Goal: Information Seeking & Learning: Understand process/instructions

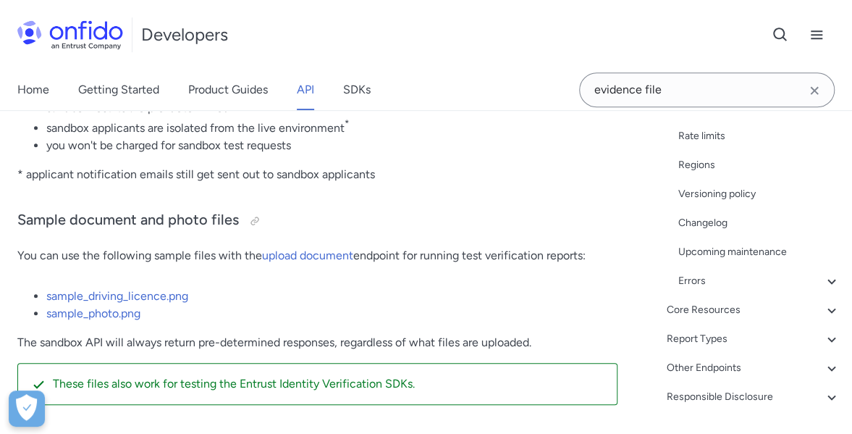
scroll to position [646, 0]
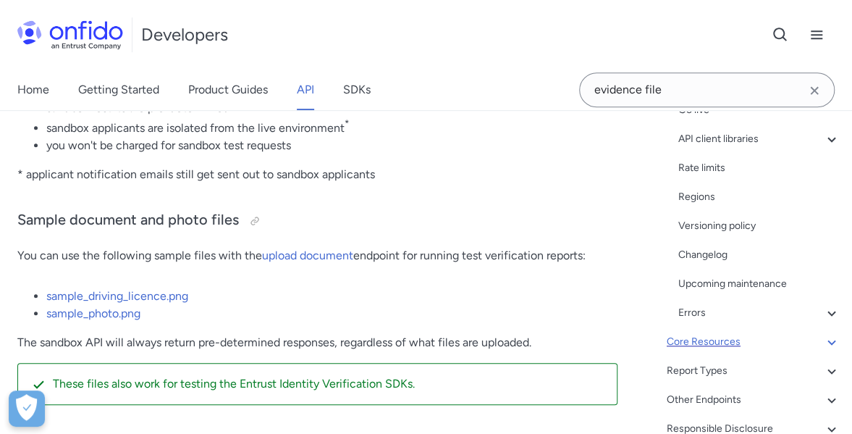
click at [716, 335] on div "Core Resources" at bounding box center [754, 341] width 174 height 17
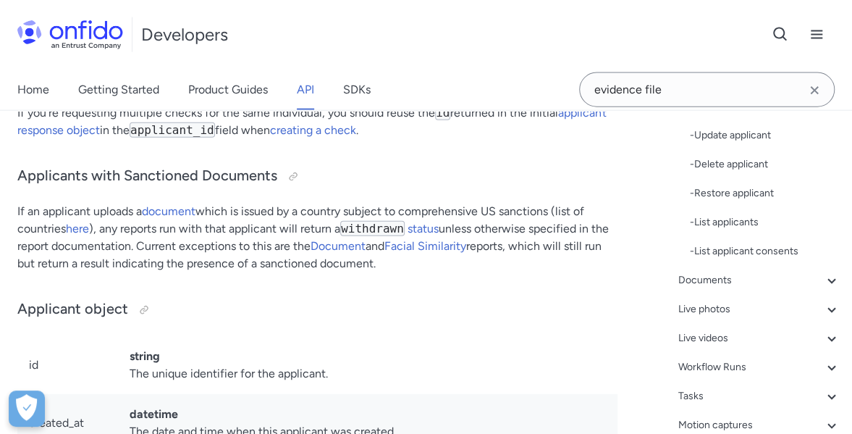
scroll to position [501, 0]
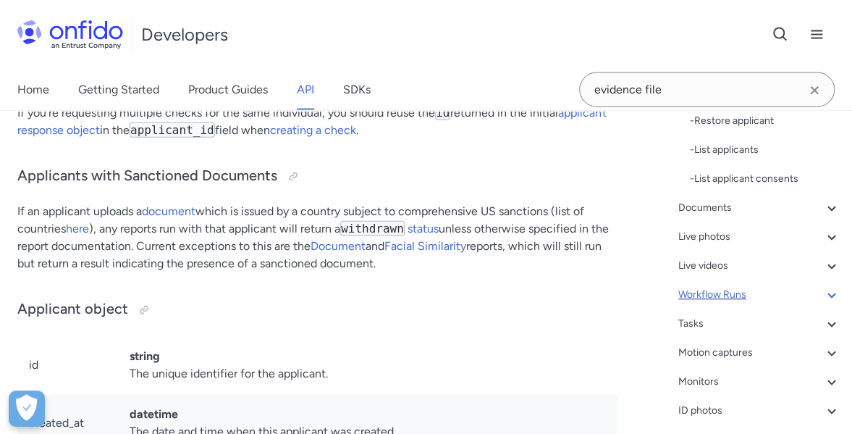
click at [714, 295] on div "Workflow Runs" at bounding box center [759, 295] width 162 height 17
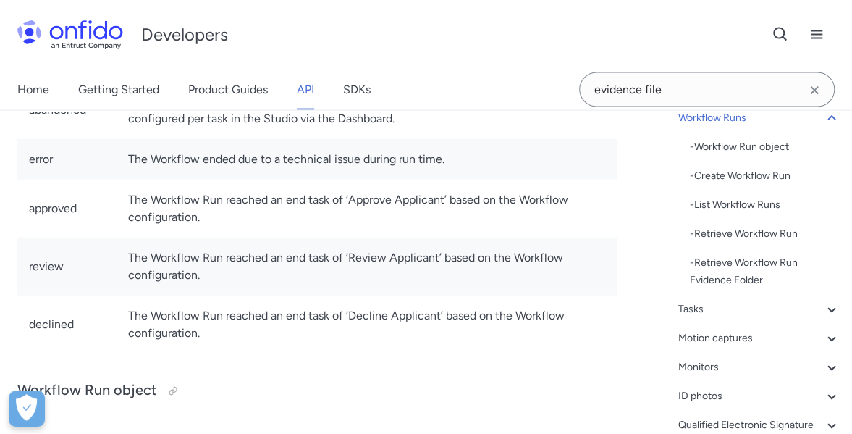
scroll to position [284, 0]
click at [762, 261] on div "- Retrieve Workflow Run Evidence Folder" at bounding box center [765, 272] width 151 height 35
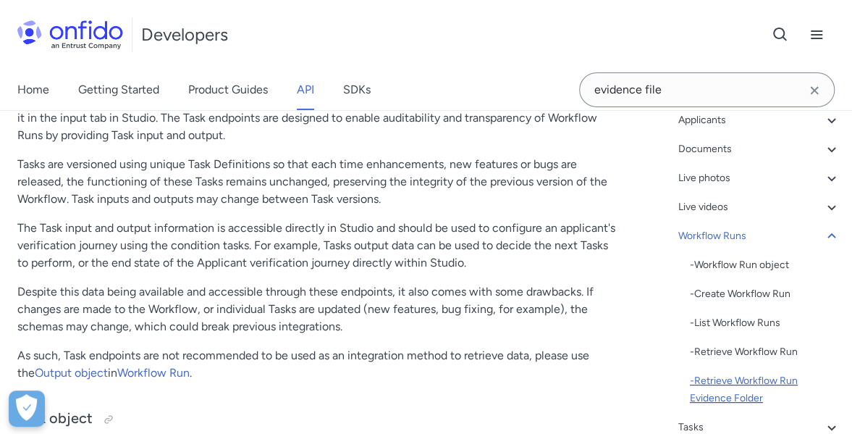
scroll to position [139, 0]
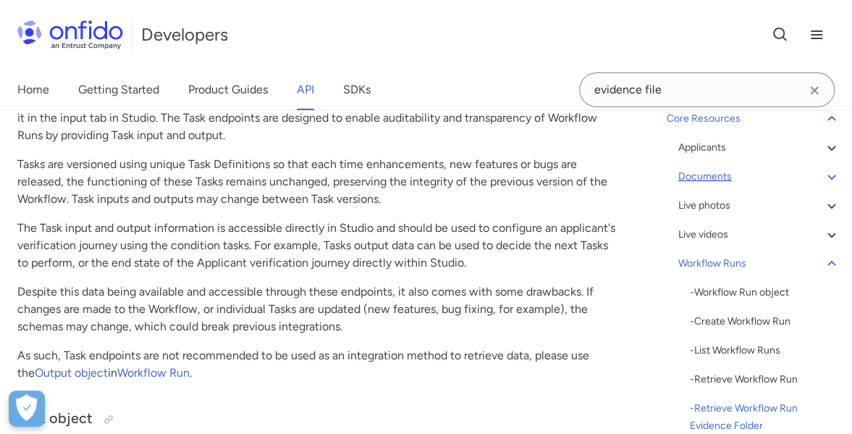
click at [728, 169] on div "Documents" at bounding box center [759, 176] width 162 height 17
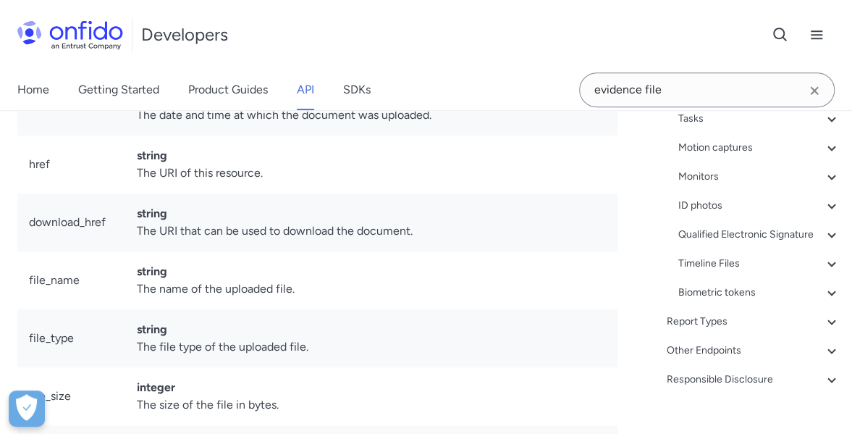
scroll to position [573, 0]
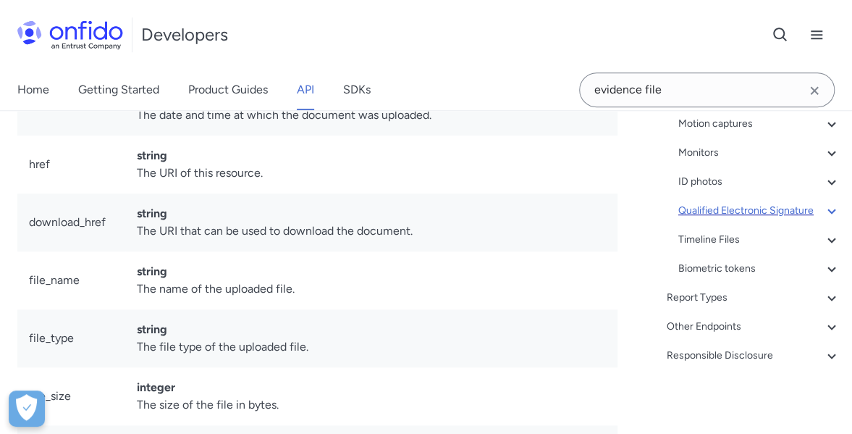
click at [740, 202] on div "Qualified Electronic Signature" at bounding box center [759, 210] width 162 height 17
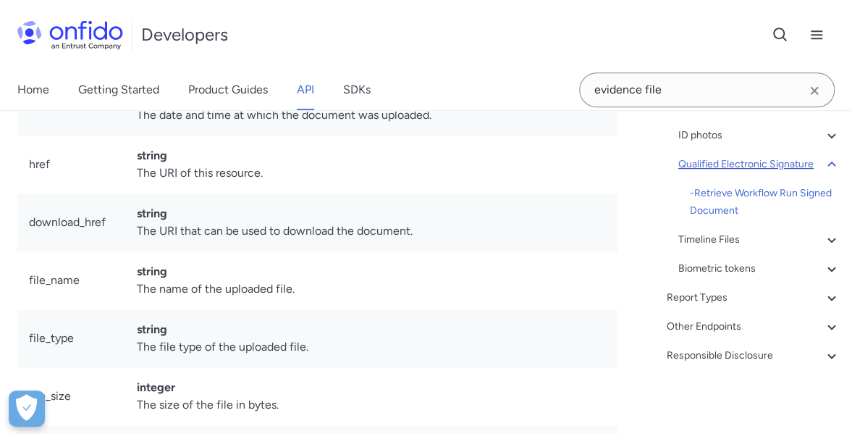
scroll to position [342, 0]
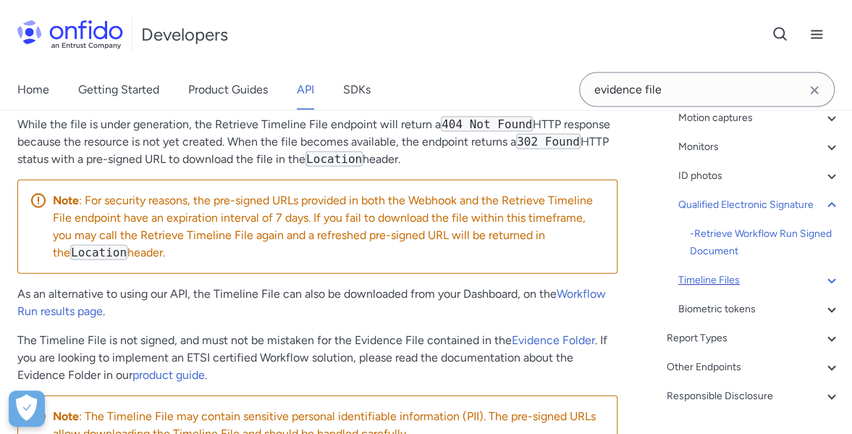
click at [761, 290] on div "Timeline Files" at bounding box center [759, 280] width 162 height 17
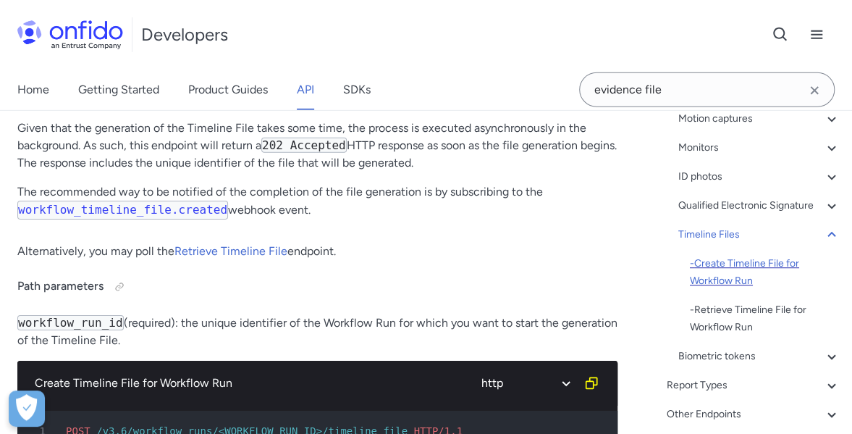
scroll to position [197, 0]
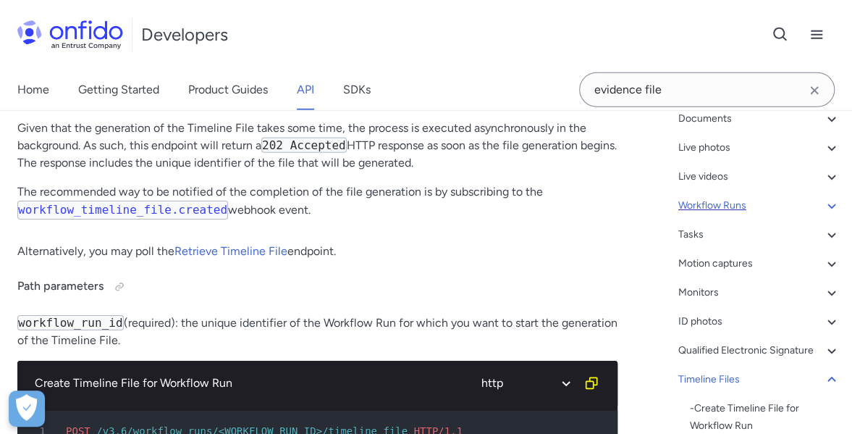
click at [730, 208] on div "Workflow Runs" at bounding box center [759, 205] width 162 height 17
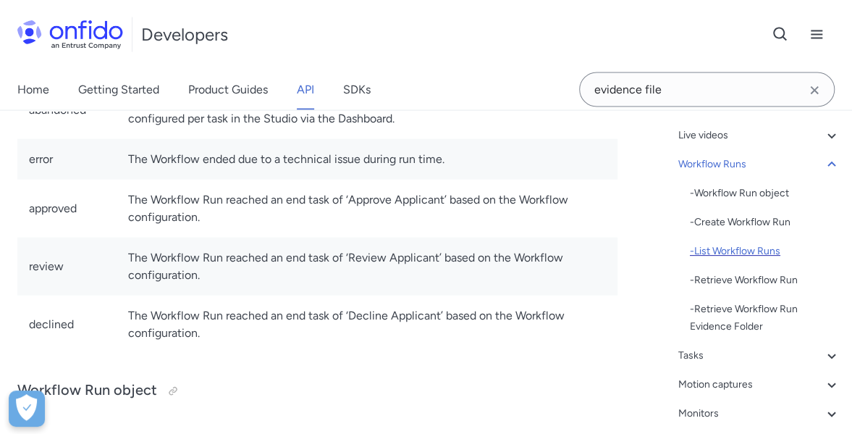
scroll to position [269, 0]
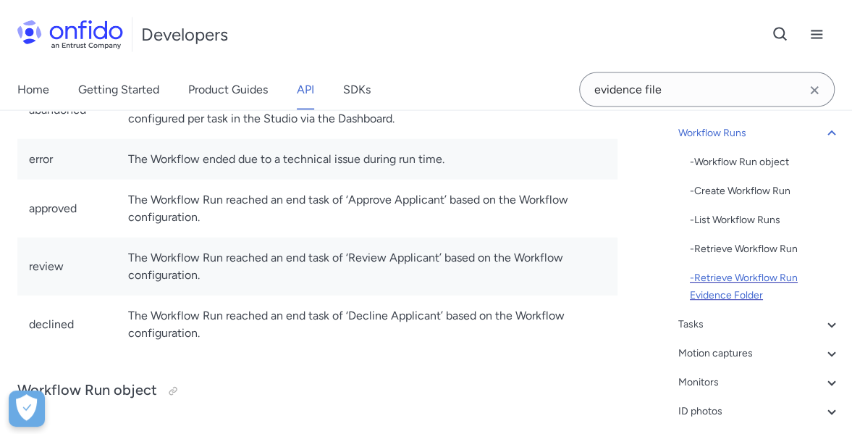
click at [735, 280] on div "- Retrieve Workflow Run Evidence Folder" at bounding box center [765, 286] width 151 height 35
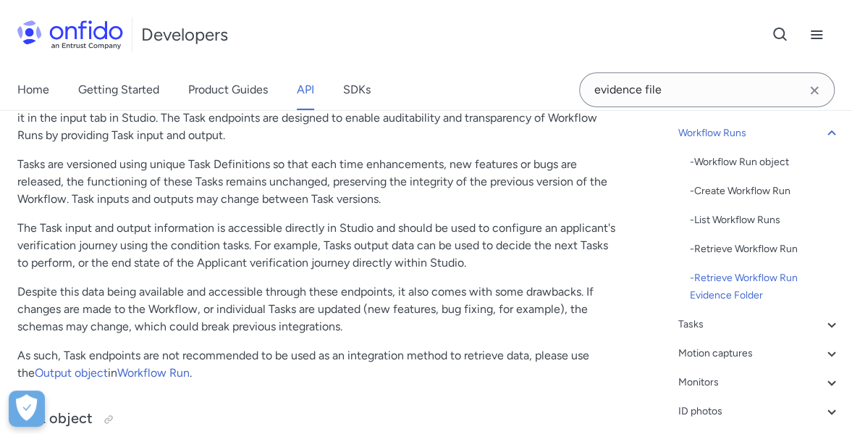
drag, startPoint x: 97, startPoint y: 231, endPoint x: 239, endPoint y: 235, distance: 142.0
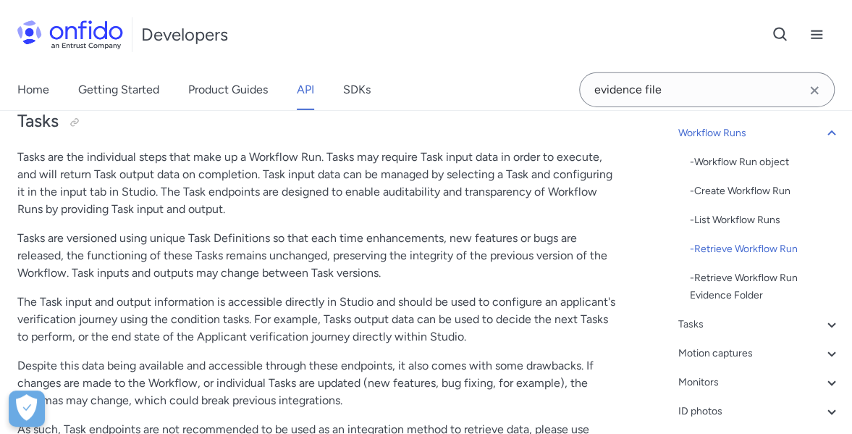
scroll to position [43036, 0]
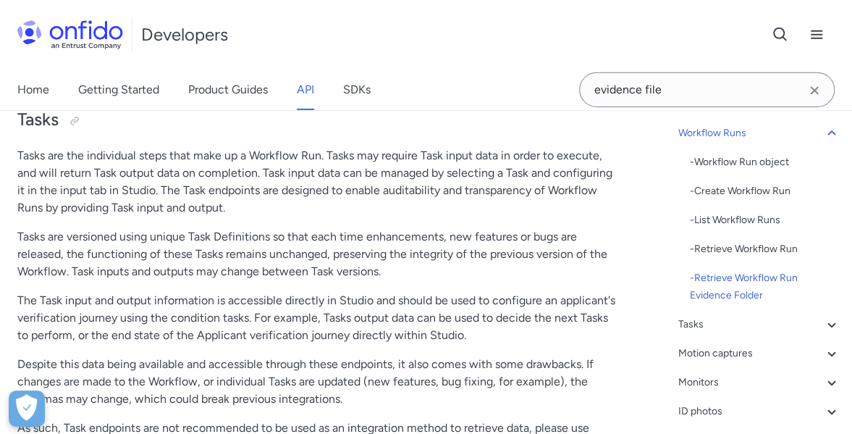
drag, startPoint x: 447, startPoint y: 328, endPoint x: 478, endPoint y: 326, distance: 30.5
drag, startPoint x: 22, startPoint y: 327, endPoint x: 157, endPoint y: 331, distance: 135.5
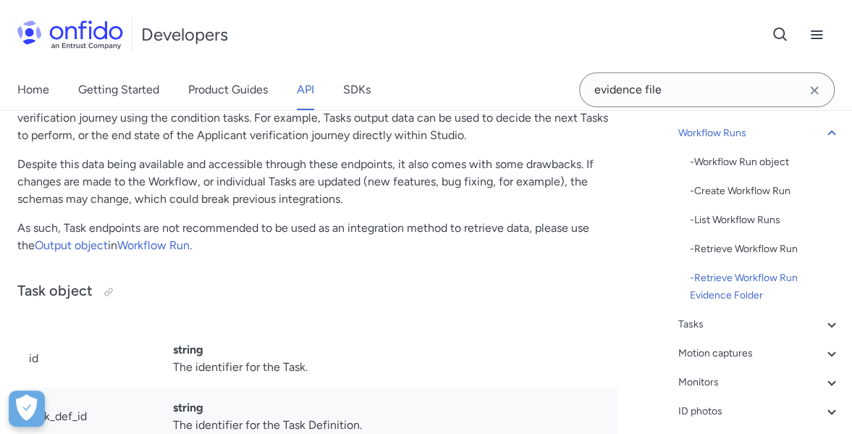
scroll to position [43326, 0]
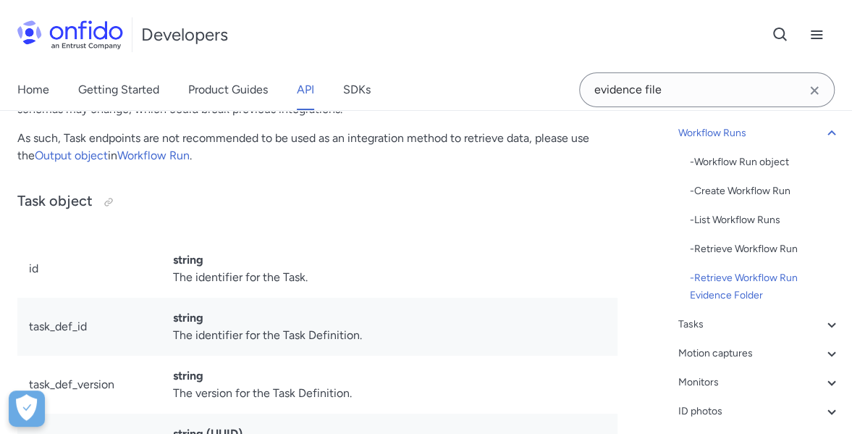
drag, startPoint x: 327, startPoint y: 279, endPoint x: 507, endPoint y: 280, distance: 179.6
drag, startPoint x: 61, startPoint y: 298, endPoint x: 164, endPoint y: 295, distance: 102.9
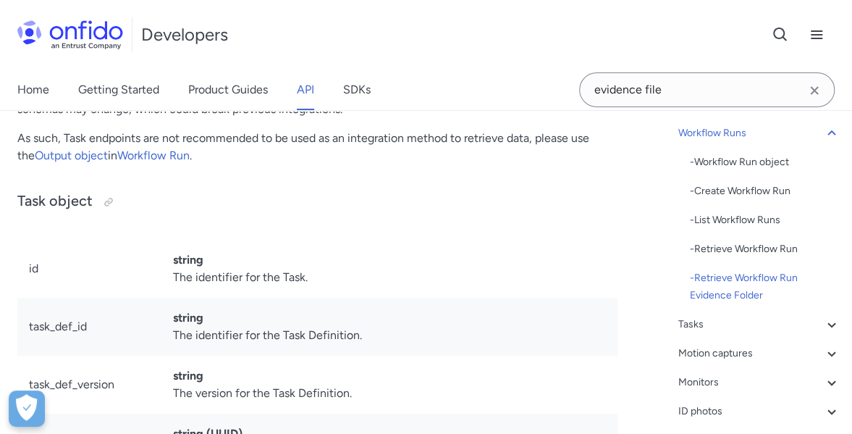
drag, startPoint x: 461, startPoint y: 296, endPoint x: 125, endPoint y: 282, distance: 335.6
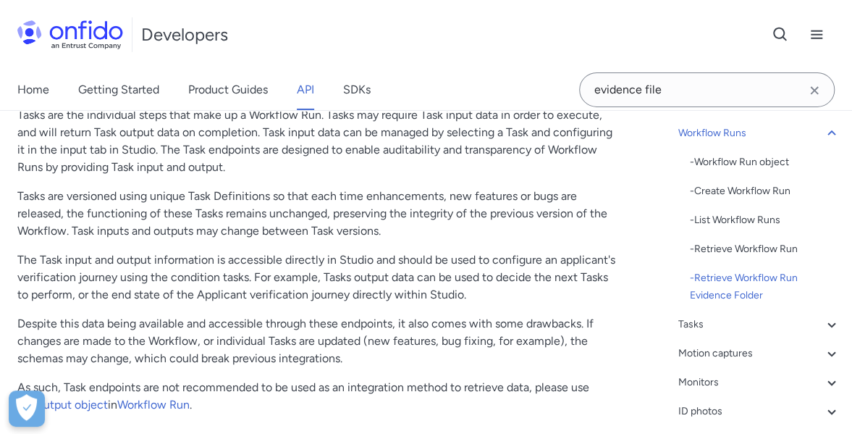
scroll to position [43109, 0]
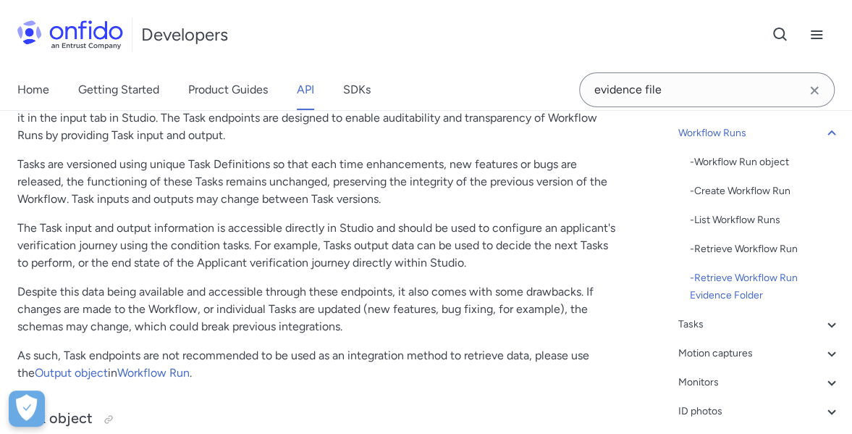
drag, startPoint x: 26, startPoint y: 247, endPoint x: 118, endPoint y: 256, distance: 92.4
drag, startPoint x: 146, startPoint y: 258, endPoint x: 244, endPoint y: 261, distance: 97.8
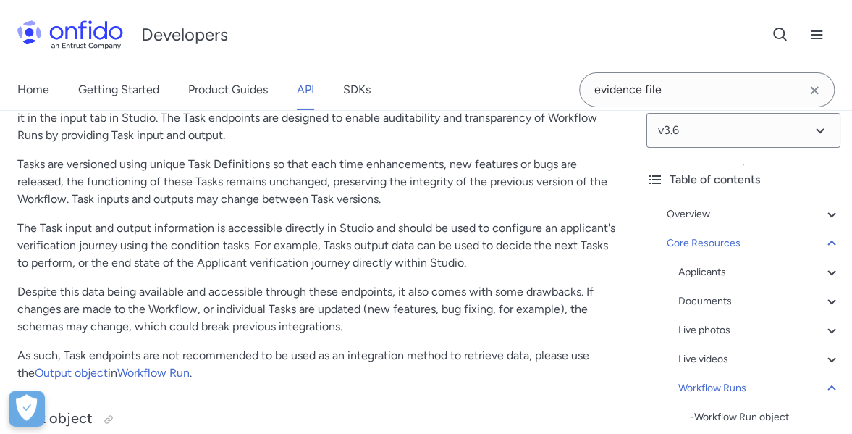
scroll to position [0, 0]
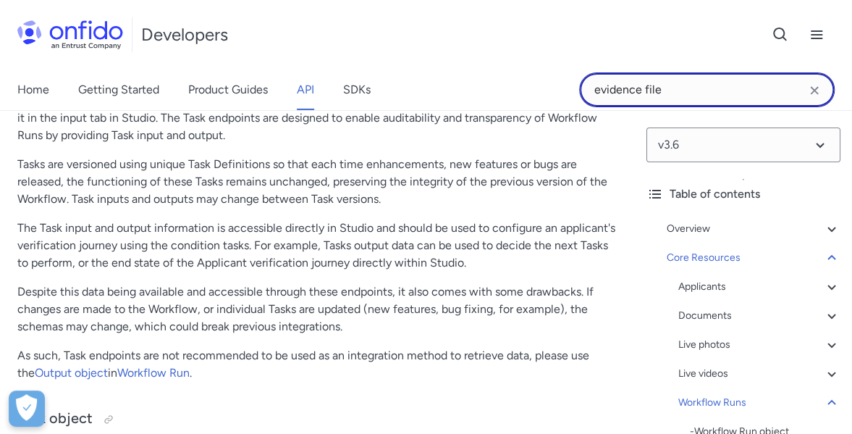
click at [707, 103] on input "evidence file" at bounding box center [707, 89] width 256 height 35
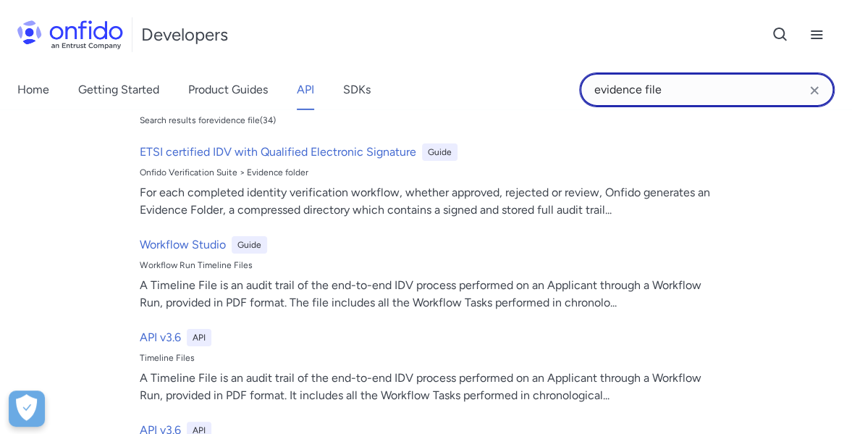
scroll to position [217, 0]
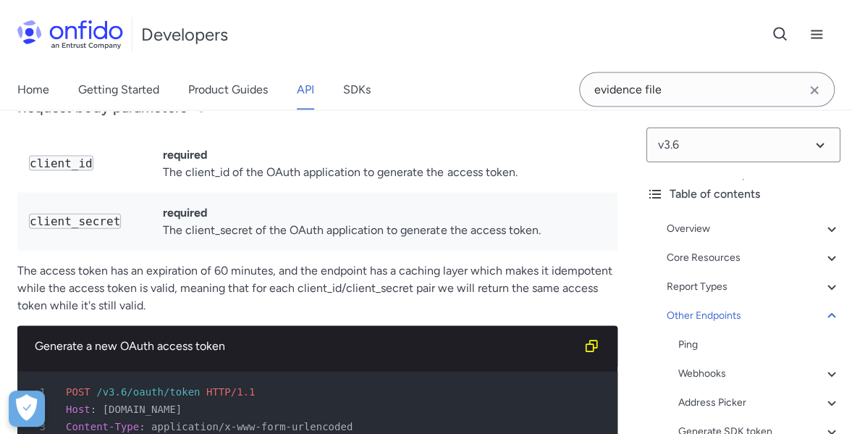
scroll to position [157282, 0]
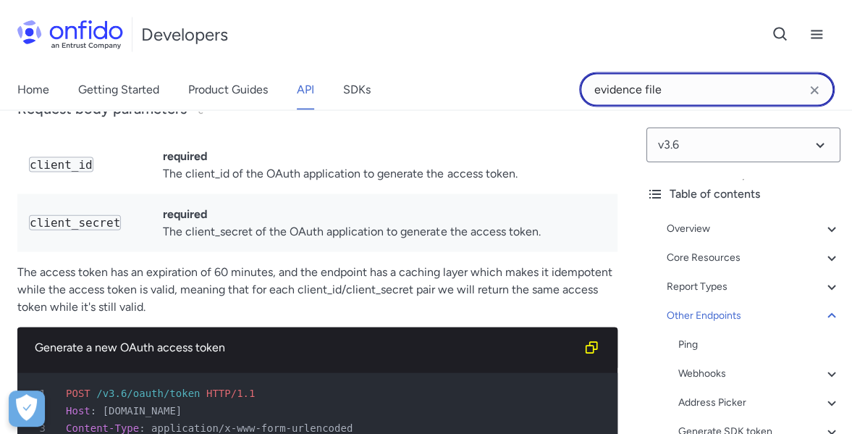
drag, startPoint x: 708, startPoint y: 83, endPoint x: 446, endPoint y: 98, distance: 262.5
click at [446, 98] on div "Home Getting Started Product Guides API SDKs evidence file" at bounding box center [426, 90] width 852 height 41
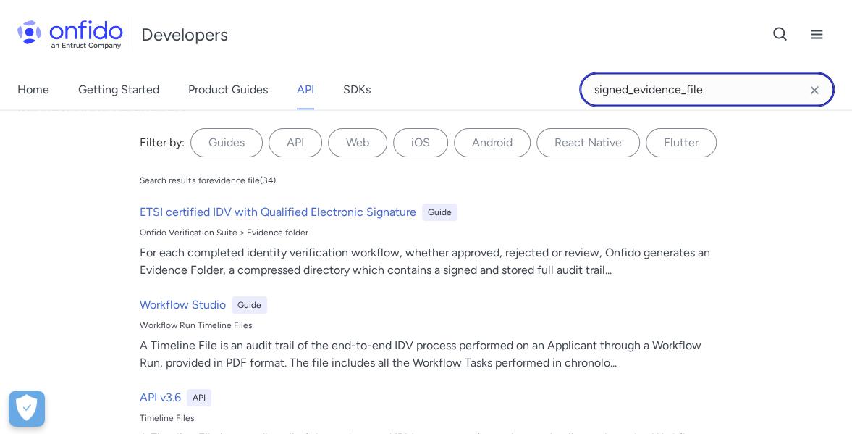
type input "signed_evidence_file"
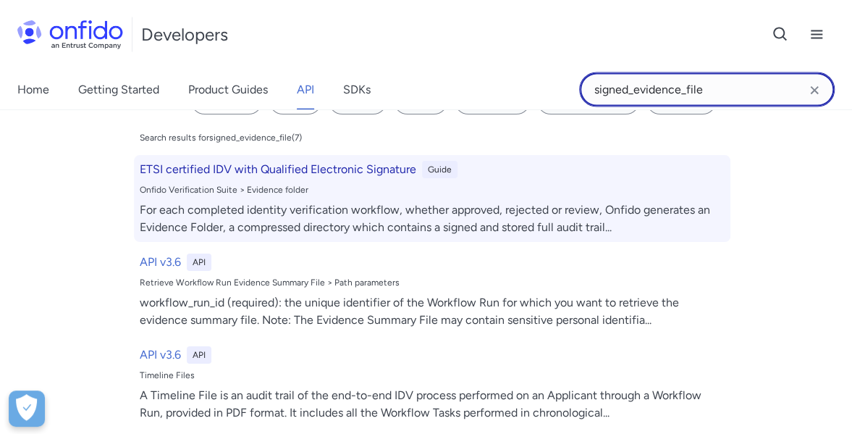
scroll to position [0, 0]
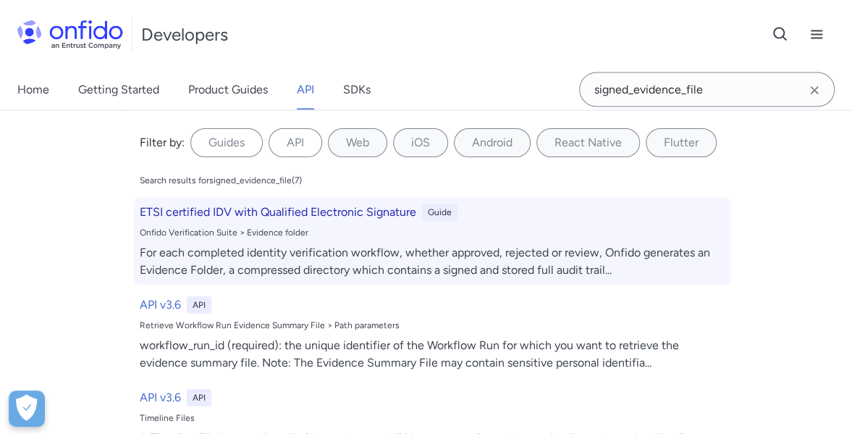
click at [196, 209] on h6 "ETSI certified IDV with Qualified Electronic Signature" at bounding box center [278, 211] width 277 height 17
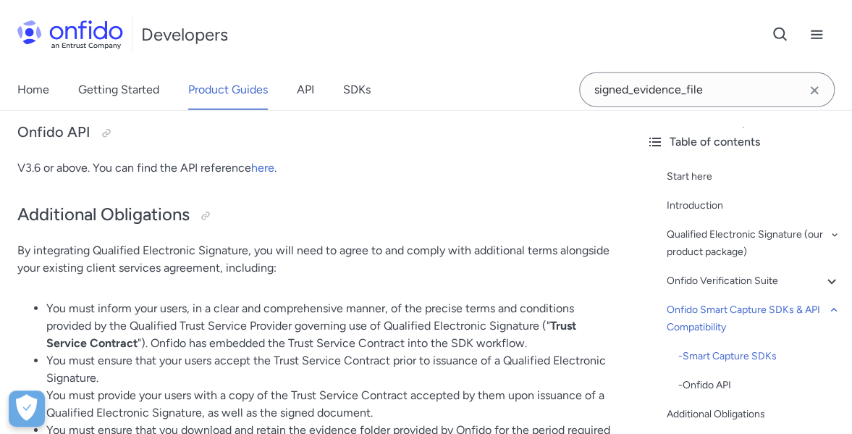
scroll to position [4546, 0]
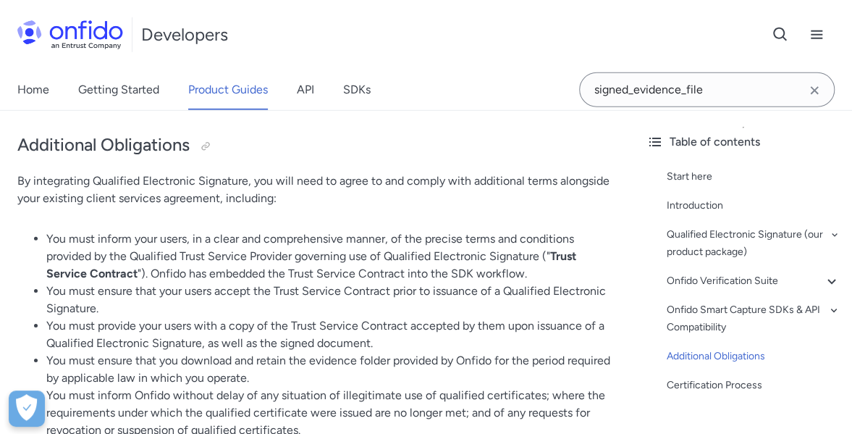
select select "http"
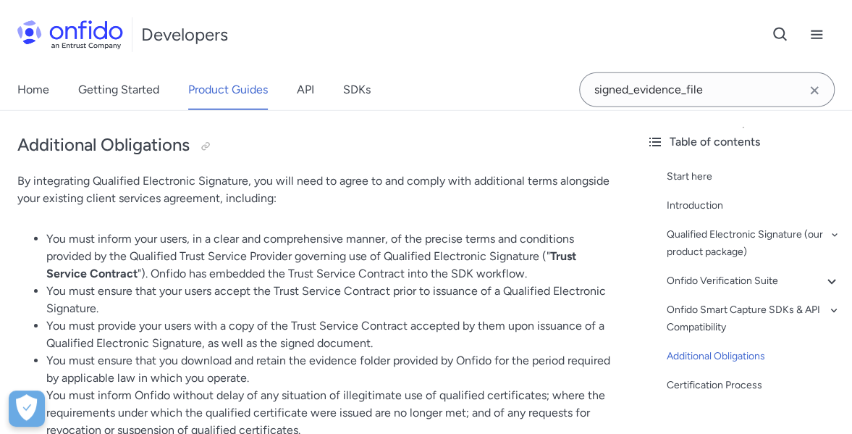
select select "http"
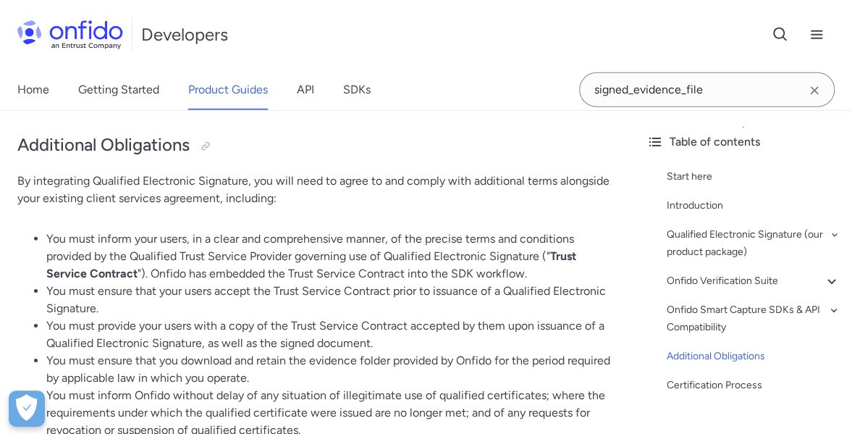
select select "http"
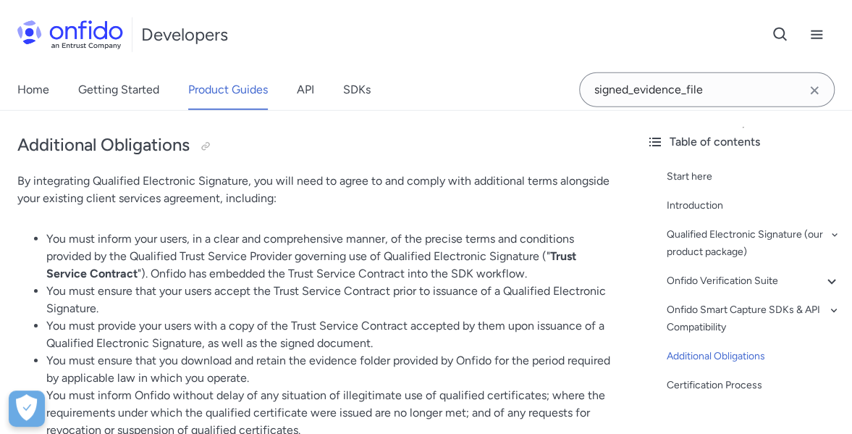
select select "http"
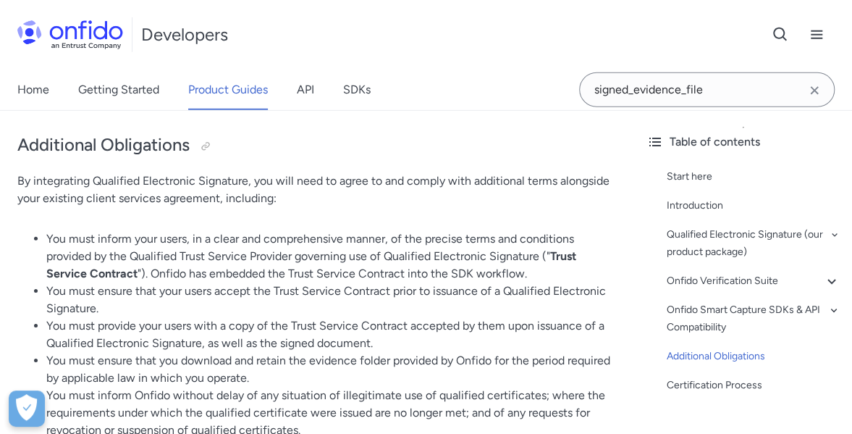
select select "http"
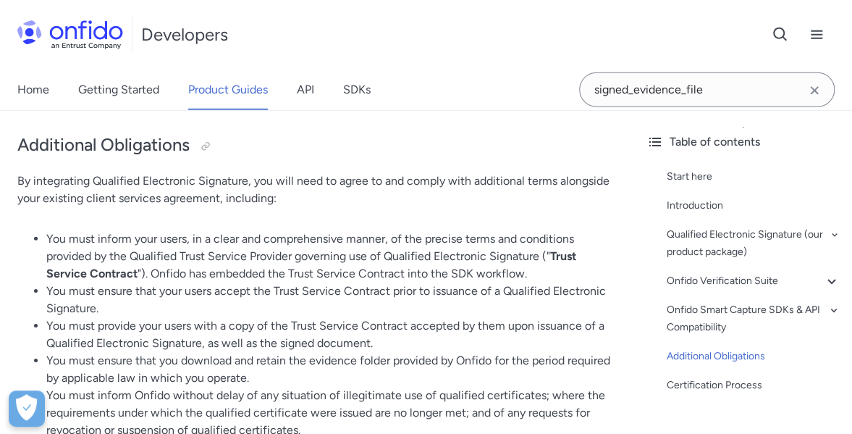
select select "http"
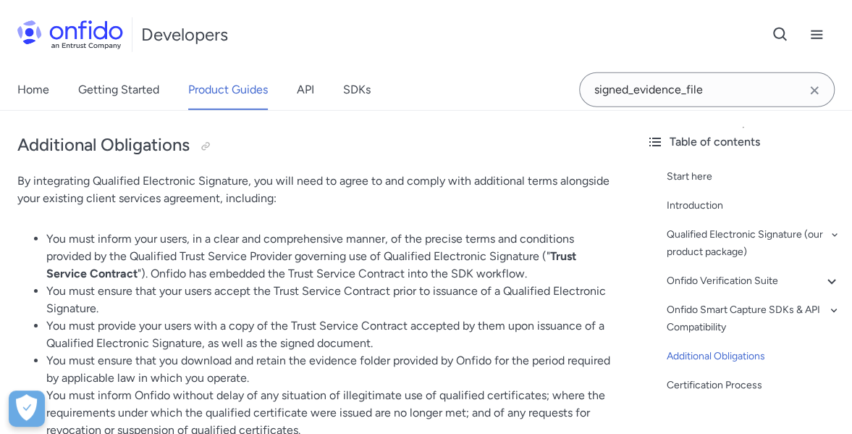
select select "http"
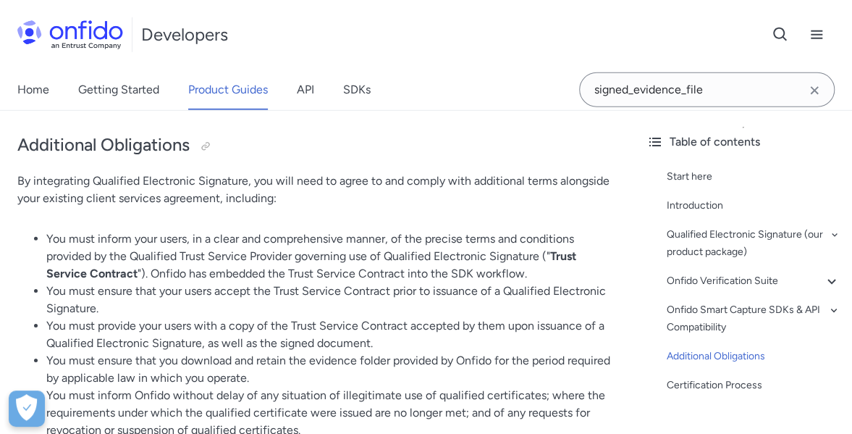
select select "http"
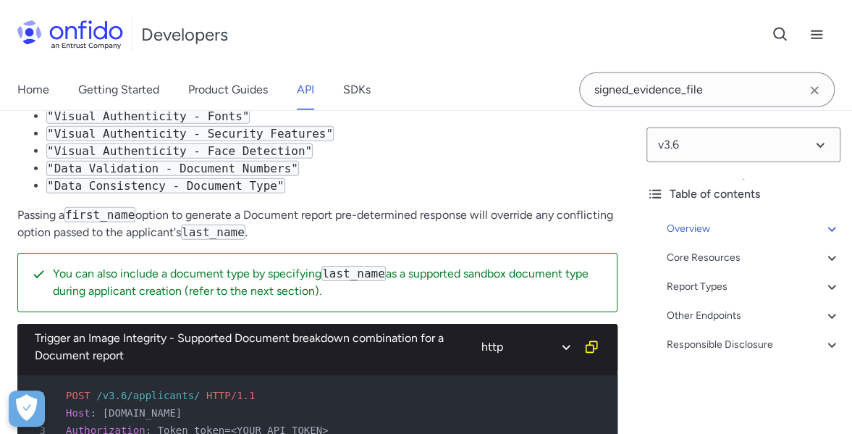
scroll to position [156858, 0]
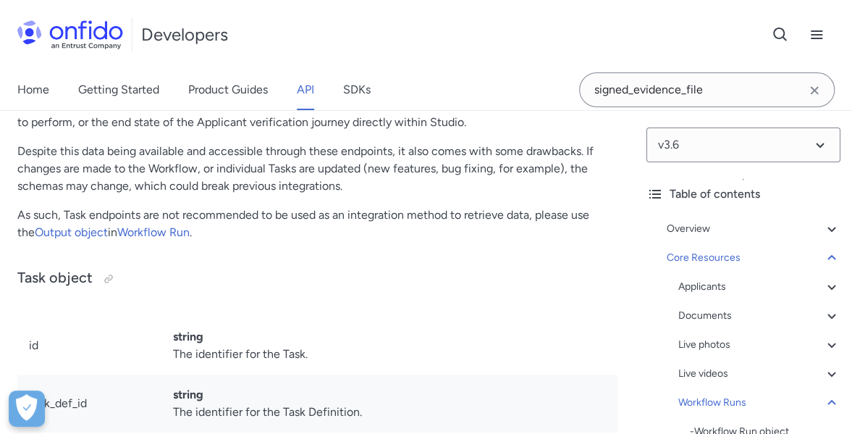
scroll to position [43253, 0]
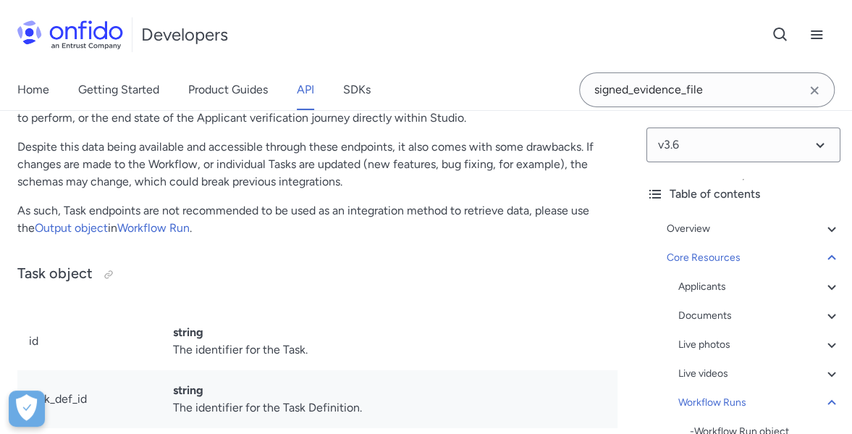
drag, startPoint x: 79, startPoint y: 218, endPoint x: 369, endPoint y: 231, distance: 289.9
drag, startPoint x: 172, startPoint y: 215, endPoint x: 363, endPoint y: 220, distance: 191.2
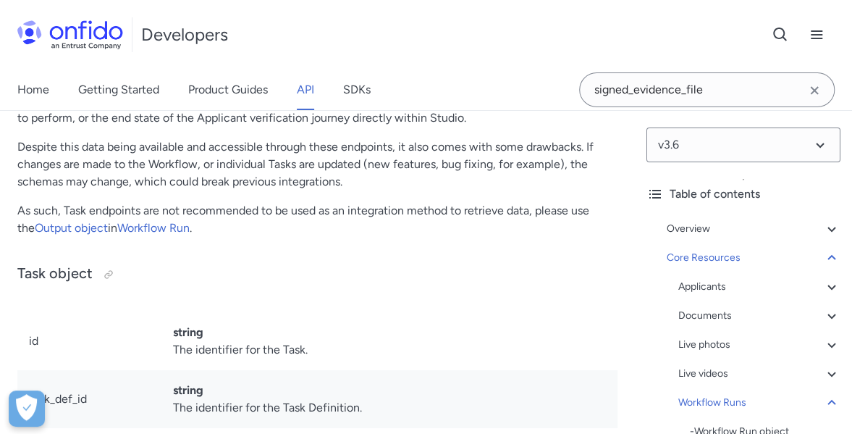
drag, startPoint x: 408, startPoint y: 225, endPoint x: 530, endPoint y: 227, distance: 121.7
drag, startPoint x: 71, startPoint y: 251, endPoint x: 88, endPoint y: 251, distance: 17.4
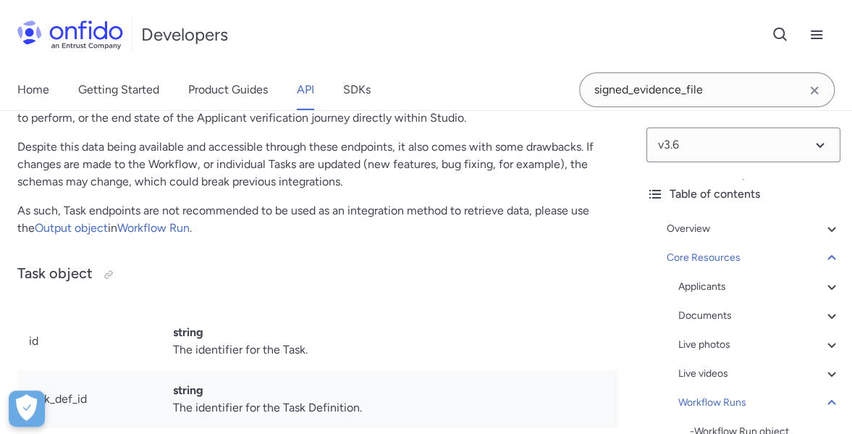
drag, startPoint x: 156, startPoint y: 283, endPoint x: 413, endPoint y: 285, distance: 256.3
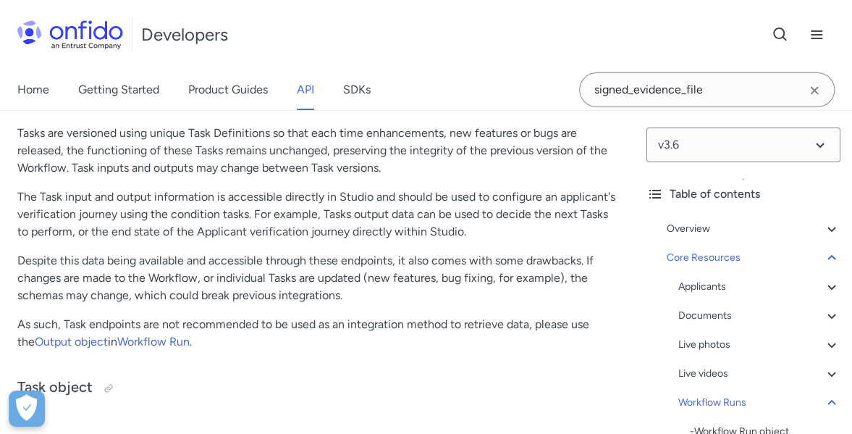
scroll to position [43109, 0]
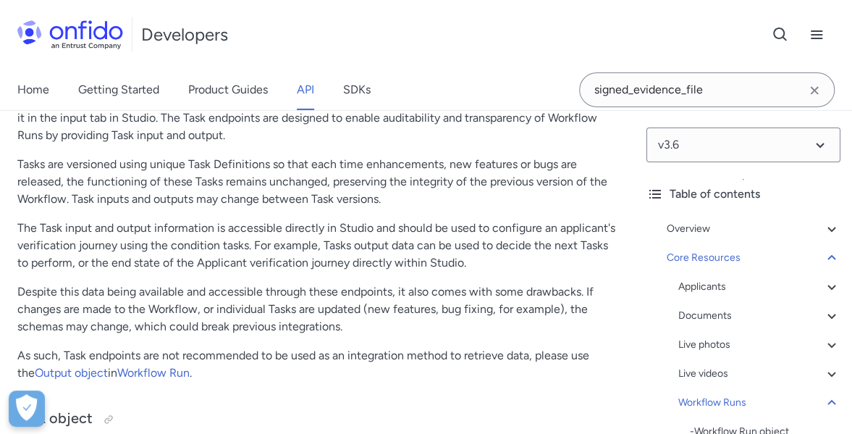
drag, startPoint x: 12, startPoint y: 256, endPoint x: 237, endPoint y: 273, distance: 226.6
copy p "After a successful call, a 302 Found HTTP status is returned with a pre-signed …"
drag, startPoint x: 323, startPoint y: 257, endPoint x: 555, endPoint y: 257, distance: 231.7
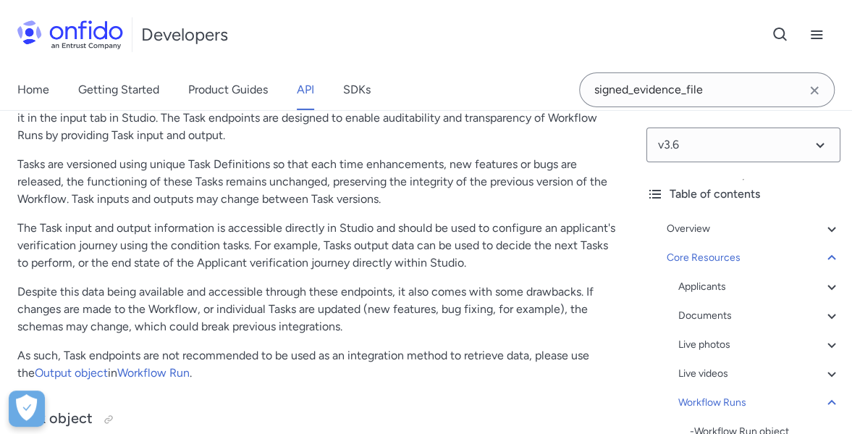
drag, startPoint x: 452, startPoint y: 257, endPoint x: 589, endPoint y: 256, distance: 136.9
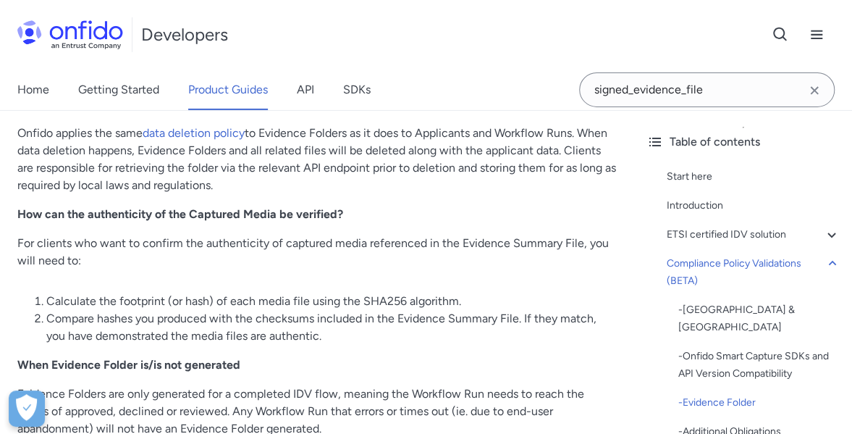
scroll to position [4851, 0]
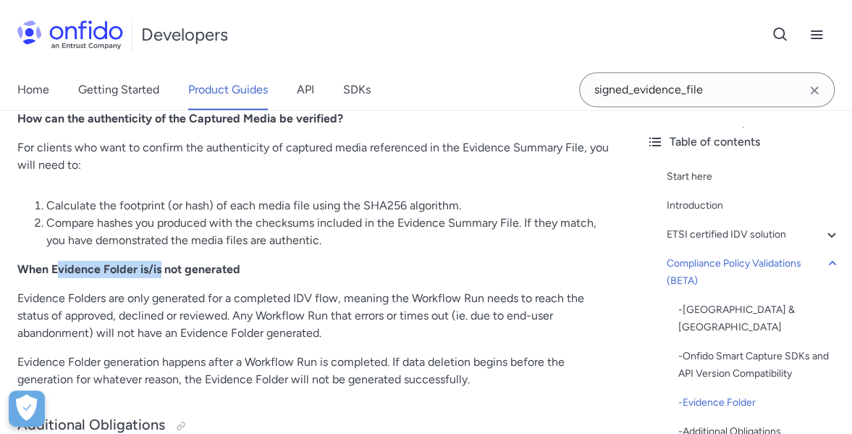
drag, startPoint x: 56, startPoint y: 233, endPoint x: 210, endPoint y: 237, distance: 153.6
click at [209, 262] on strong "When Evidence Folder is/is not generated" at bounding box center [128, 269] width 223 height 14
click at [210, 262] on strong "When Evidence Folder is/is not generated" at bounding box center [128, 269] width 223 height 14
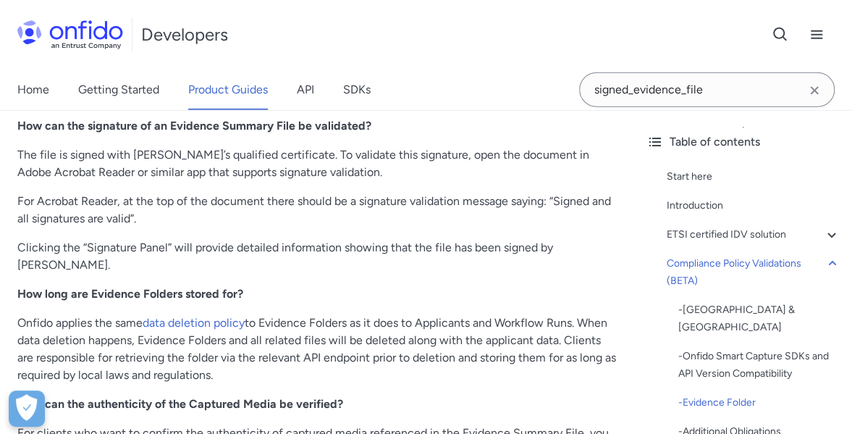
scroll to position [4489, 0]
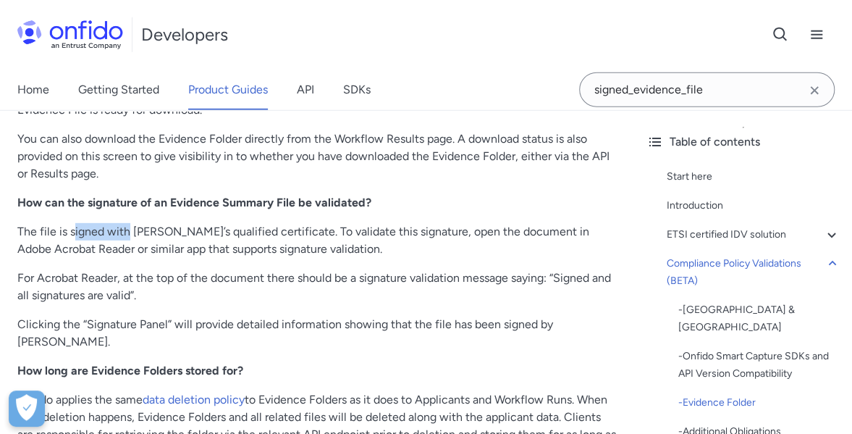
drag, startPoint x: 72, startPoint y: 219, endPoint x: 197, endPoint y: 222, distance: 124.6
click at [197, 223] on p "The file is signed with Onfido’s qualified certificate. To validate this signat…" at bounding box center [317, 240] width 600 height 35
click at [201, 223] on p "The file is signed with Onfido’s qualified certificate. To validate this signat…" at bounding box center [317, 240] width 600 height 35
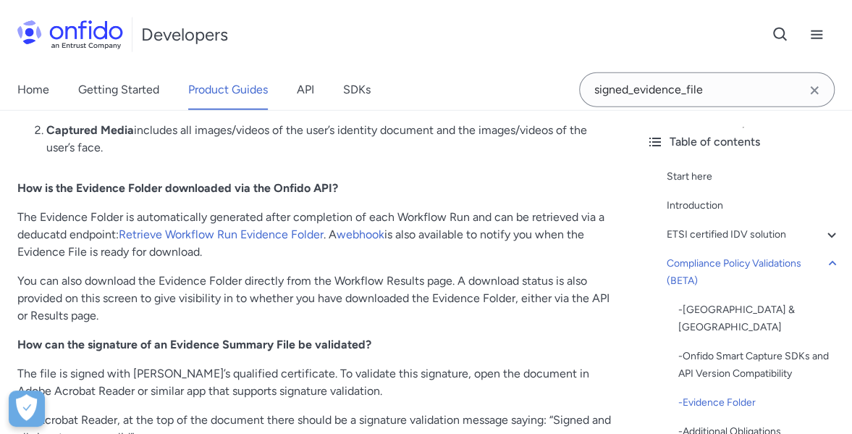
scroll to position [4344, 0]
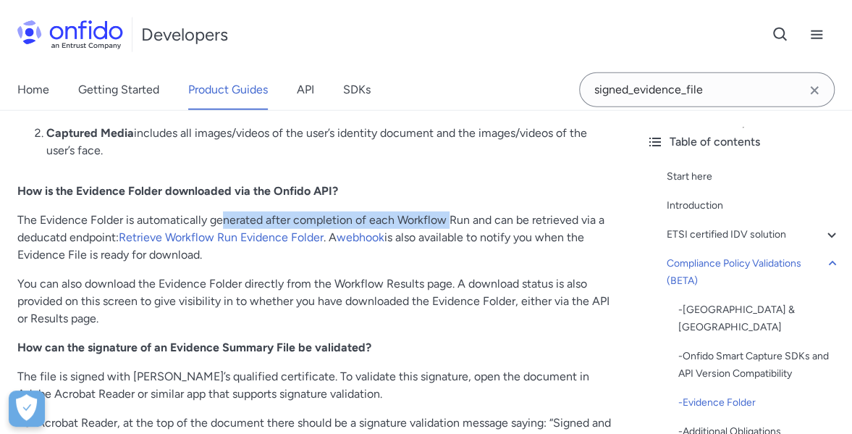
drag, startPoint x: 223, startPoint y: 196, endPoint x: 464, endPoint y: 206, distance: 241.3
click at [461, 211] on p "The Evidence Folder is automatically generated after completion of each Workflo…" at bounding box center [317, 237] width 600 height 52
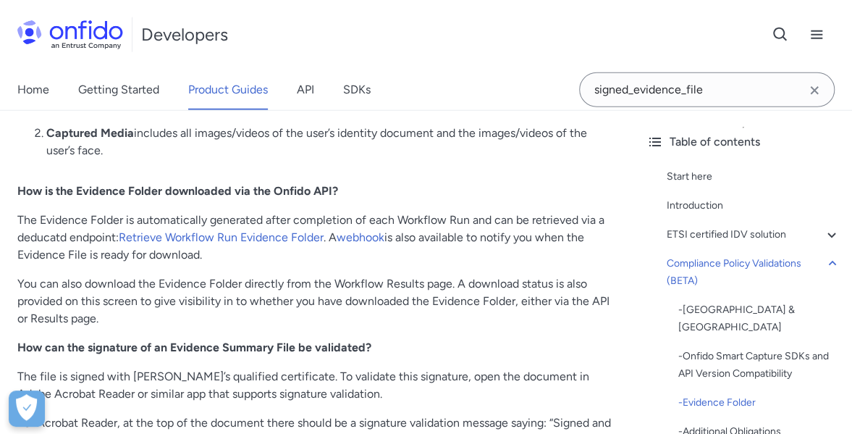
click at [484, 211] on p "The Evidence Folder is automatically generated after completion of each Workflo…" at bounding box center [317, 237] width 600 height 52
drag, startPoint x: 475, startPoint y: 206, endPoint x: 531, endPoint y: 205, distance: 55.8
click at [531, 211] on p "The Evidence Folder is automatically generated after completion of each Workflo…" at bounding box center [317, 237] width 600 height 52
click at [579, 211] on p "The Evidence Folder is automatically generated after completion of each Workflo…" at bounding box center [317, 237] width 600 height 52
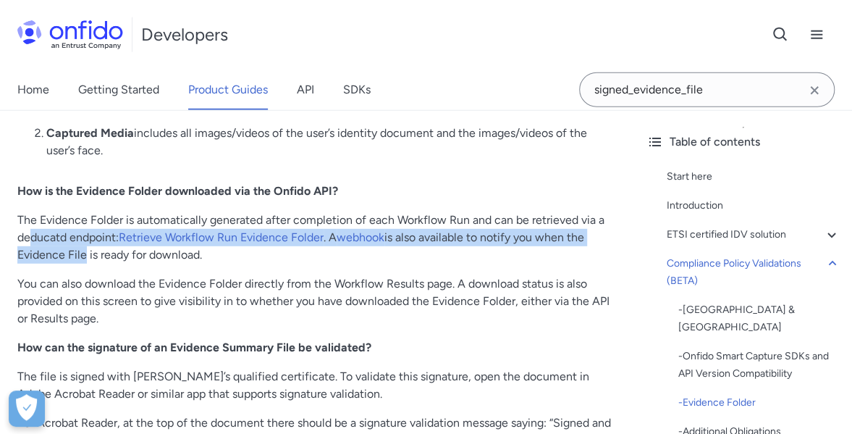
drag, startPoint x: 33, startPoint y: 225, endPoint x: 103, endPoint y: 228, distance: 69.6
click at [103, 228] on p "The Evidence Folder is automatically generated after completion of each Workflo…" at bounding box center [317, 237] width 600 height 52
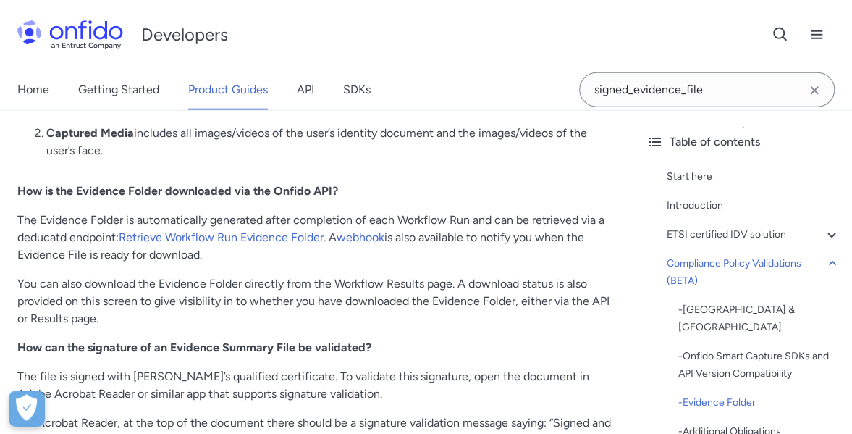
click at [146, 245] on p "The Evidence Folder is automatically generated after completion of each Workflo…" at bounding box center [317, 237] width 600 height 52
drag, startPoint x: 51, startPoint y: 237, endPoint x: 207, endPoint y: 240, distance: 156.4
click at [197, 240] on p "The Evidence Folder is automatically generated after completion of each Workflo…" at bounding box center [317, 237] width 600 height 52
click at [207, 240] on p "The Evidence Folder is automatically generated after completion of each Workflo…" at bounding box center [317, 237] width 600 height 52
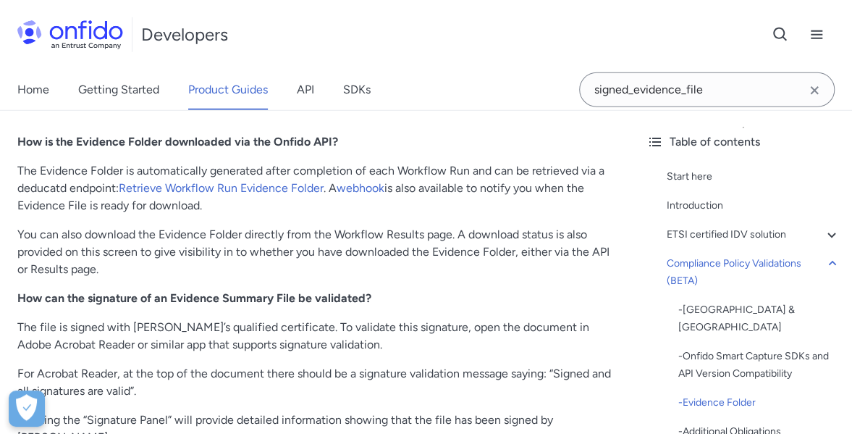
scroll to position [4417, 0]
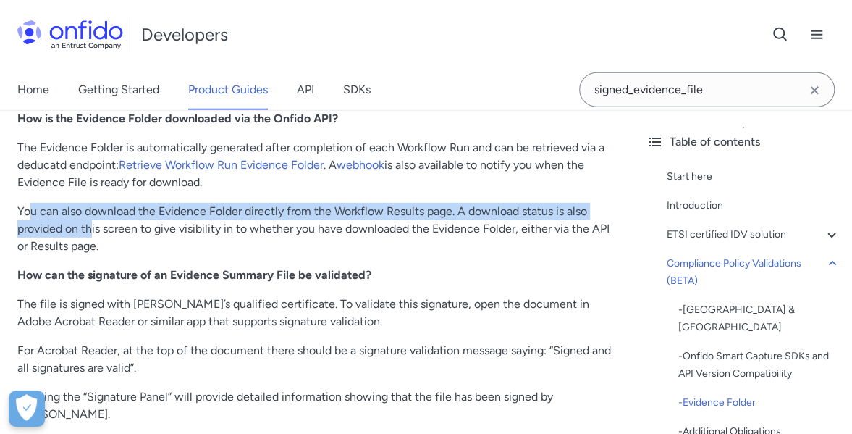
drag, startPoint x: 126, startPoint y: 205, endPoint x: 174, endPoint y: 200, distance: 48.1
click at [146, 203] on p "You can also download the Evidence Folder directly from the Workflow Results pa…" at bounding box center [317, 229] width 600 height 52
click at [174, 203] on p "You can also download the Evidence Folder directly from the Workflow Results pa…" at bounding box center [317, 229] width 600 height 52
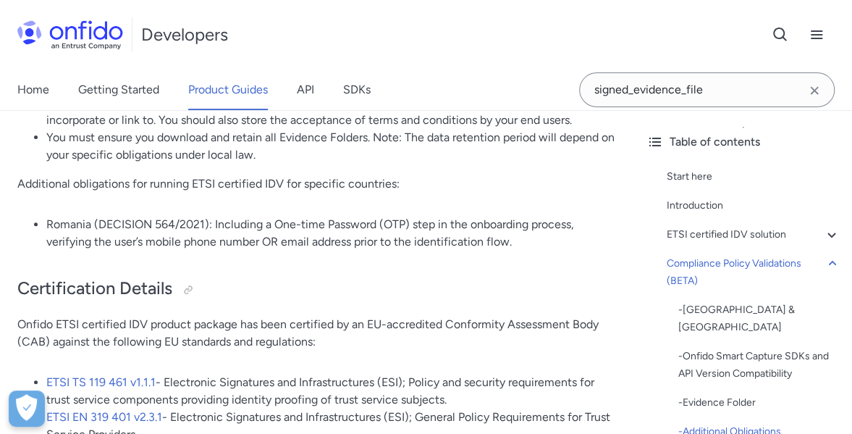
scroll to position [5141, 0]
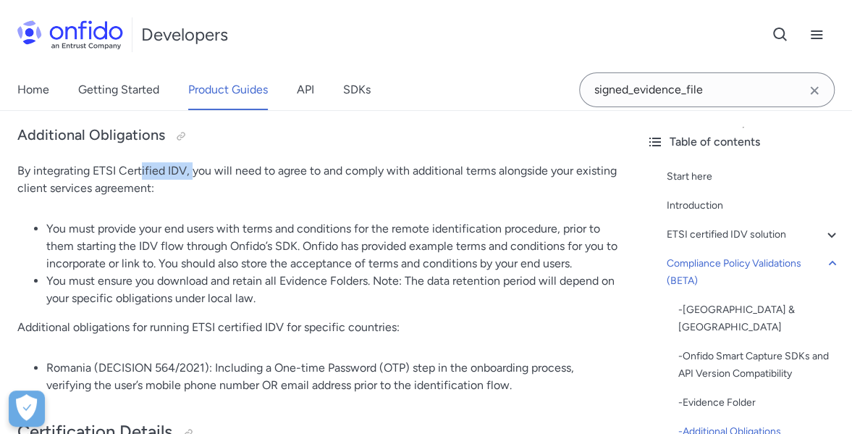
drag, startPoint x: 142, startPoint y: 135, endPoint x: 278, endPoint y: 144, distance: 136.4
click at [253, 162] on p "By integrating ETSI Certified IDV, you will need to agree to and comply with ad…" at bounding box center [317, 179] width 600 height 35
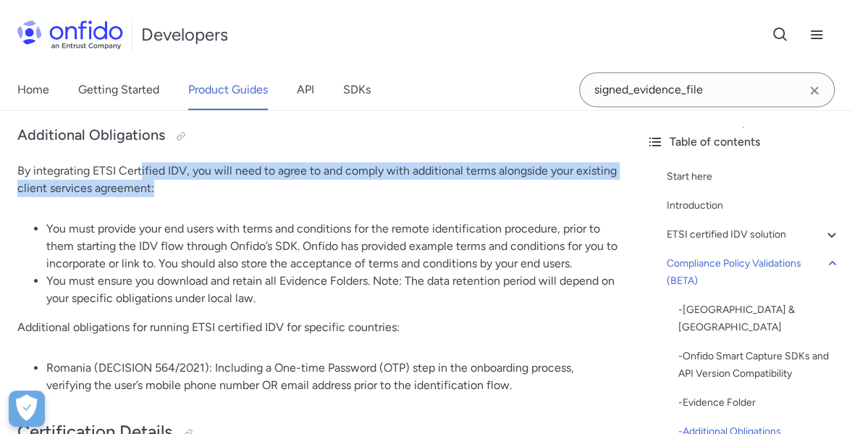
click at [285, 162] on p "By integrating ETSI Certified IDV, you will need to agree to and comply with ad…" at bounding box center [317, 179] width 600 height 35
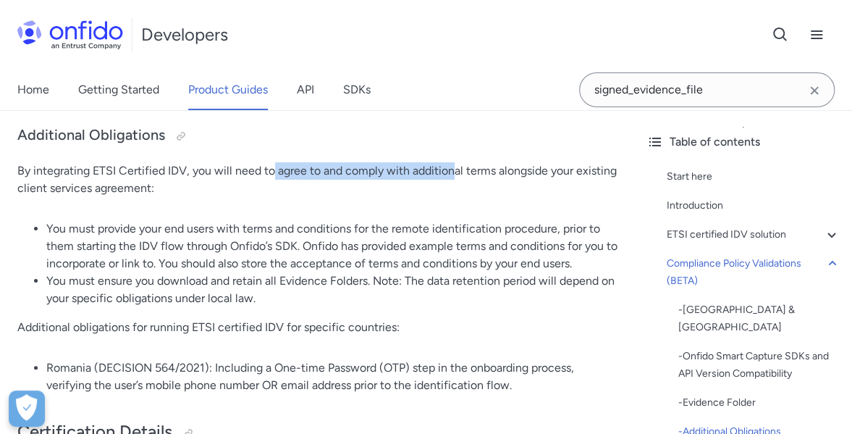
drag, startPoint x: 272, startPoint y: 137, endPoint x: 478, endPoint y: 140, distance: 205.7
click at [477, 162] on p "By integrating ETSI Certified IDV, you will need to agree to and comply with ad…" at bounding box center [317, 179] width 600 height 35
click at [478, 162] on p "By integrating ETSI Certified IDV, you will need to agree to and comply with ad…" at bounding box center [317, 179] width 600 height 35
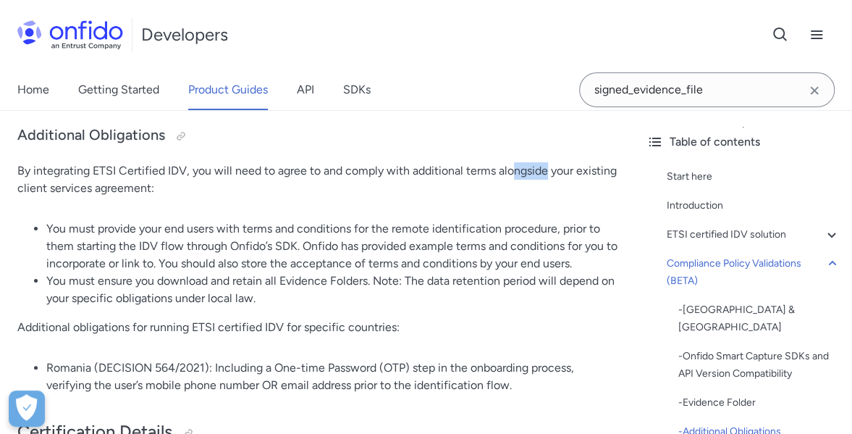
drag, startPoint x: 514, startPoint y: 130, endPoint x: 582, endPoint y: 138, distance: 68.5
click at [582, 162] on p "By integrating ETSI Certified IDV, you will need to agree to and comply with ad…" at bounding box center [317, 179] width 600 height 35
drag, startPoint x: 582, startPoint y: 138, endPoint x: 495, endPoint y: 140, distance: 87.6
click at [582, 162] on p "By integrating ETSI Certified IDV, you will need to agree to and comply with ad…" at bounding box center [317, 179] width 600 height 35
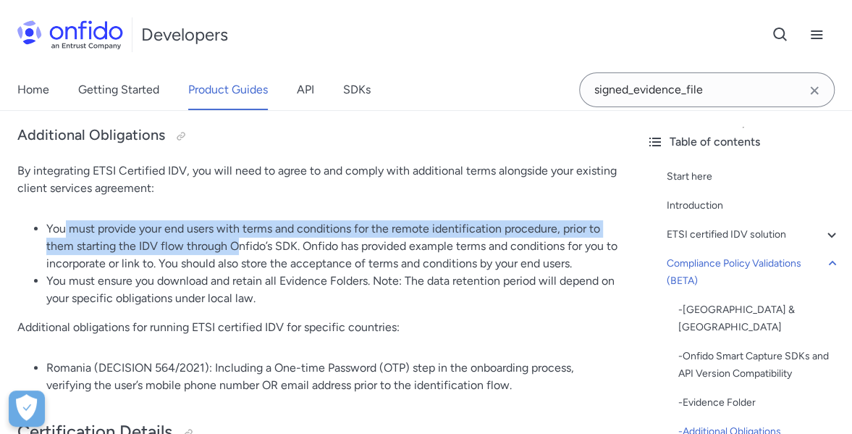
drag, startPoint x: 141, startPoint y: 203, endPoint x: 282, endPoint y: 201, distance: 141.2
click at [261, 220] on li "You must provide your end users with terms and conditions for the remote identi…" at bounding box center [331, 246] width 571 height 52
click at [285, 220] on li "You must provide your end users with terms and conditions for the remote identi…" at bounding box center [331, 246] width 571 height 52
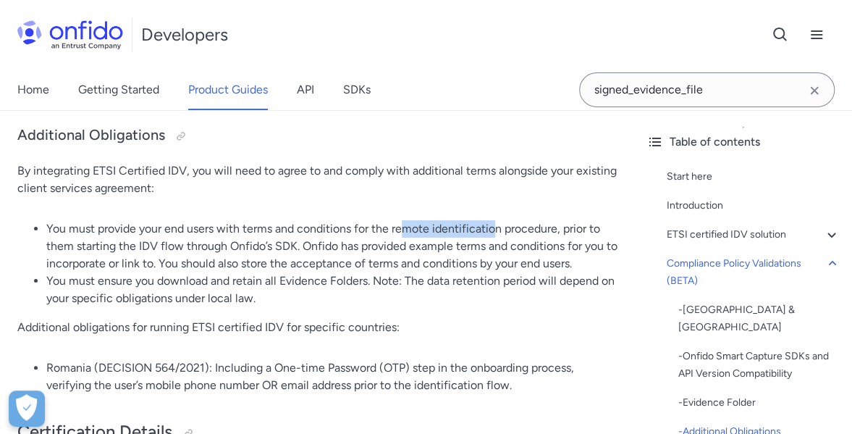
drag, startPoint x: 407, startPoint y: 193, endPoint x: 582, endPoint y: 192, distance: 175.2
click at [576, 220] on li "You must provide your end users with terms and conditions for the remote identi…" at bounding box center [331, 246] width 571 height 52
click at [585, 220] on li "You must provide your end users with terms and conditions for the remote identi…" at bounding box center [331, 246] width 571 height 52
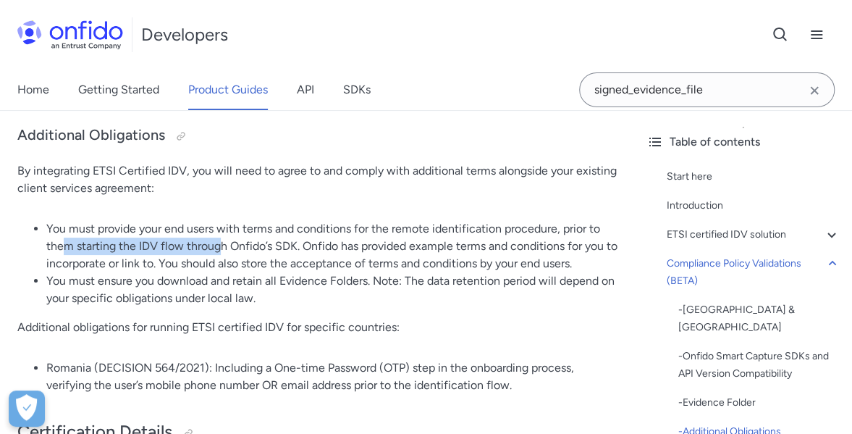
drag, startPoint x: 201, startPoint y: 214, endPoint x: 251, endPoint y: 211, distance: 50.0
click at [242, 220] on li "You must provide your end users with terms and conditions for the remote identi…" at bounding box center [331, 246] width 571 height 52
click at [252, 220] on li "You must provide your end users with terms and conditions for the remote identi…" at bounding box center [331, 246] width 571 height 52
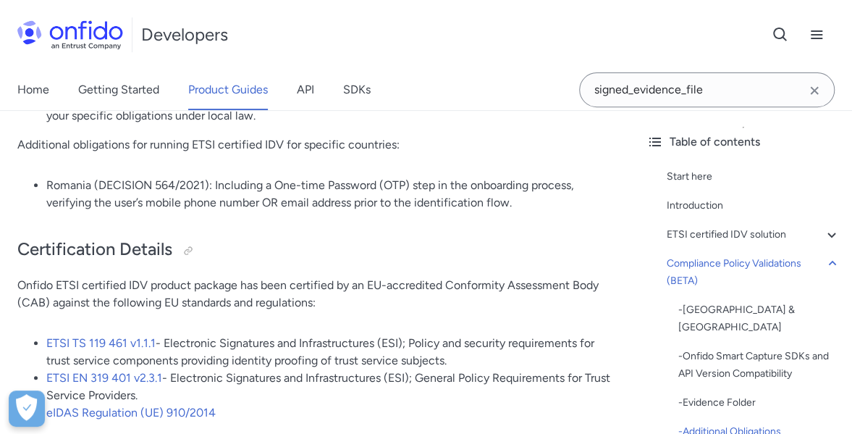
scroll to position [5358, 0]
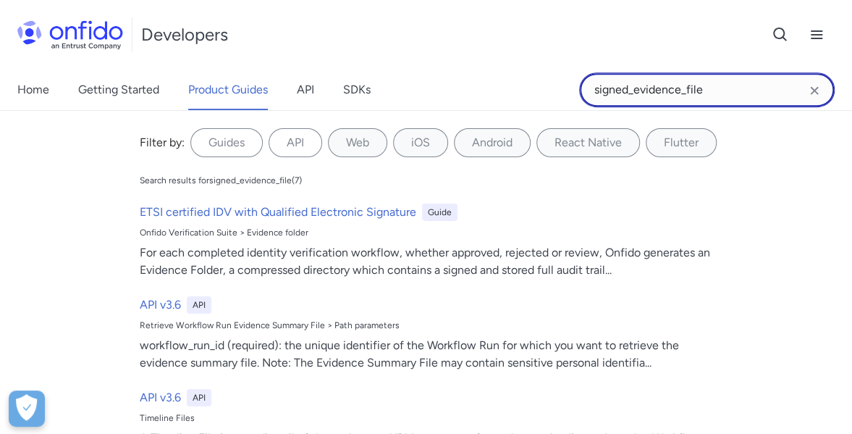
drag, startPoint x: 736, startPoint y: 96, endPoint x: 536, endPoint y: 93, distance: 200.6
click at [536, 93] on div "Home Getting Started Product Guides API SDKs signed_evidence_file signed_eviden…" at bounding box center [426, 90] width 852 height 41
type input "evidence summary file"
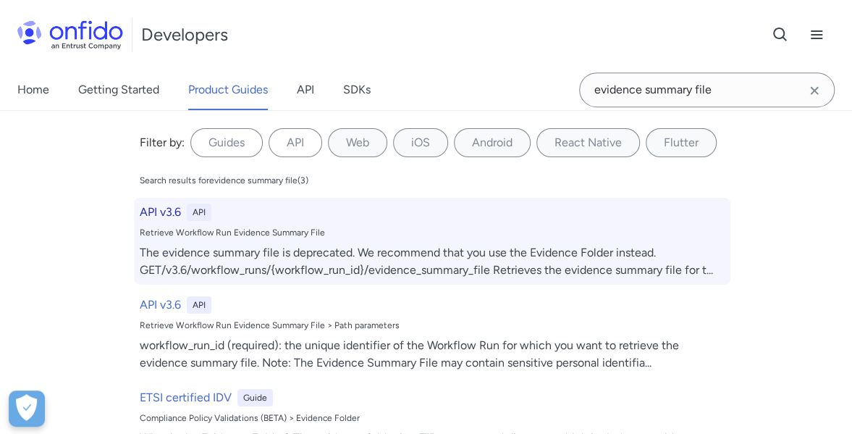
click at [146, 214] on h6 "API v3.6" at bounding box center [160, 211] width 41 height 17
select select "http"
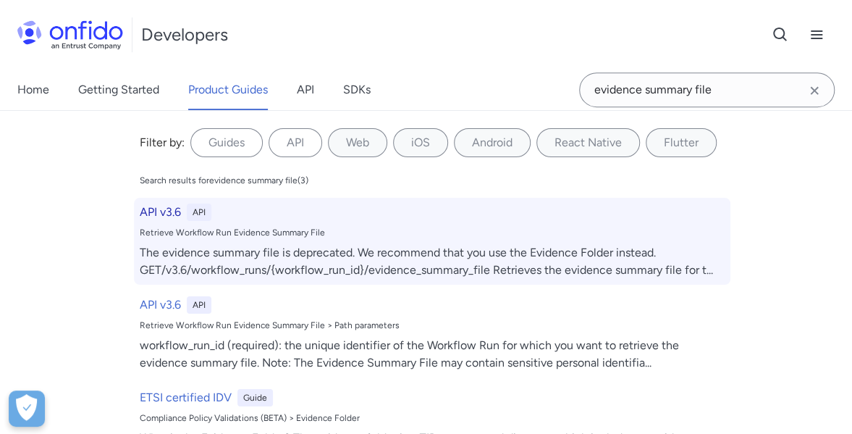
select select "http"
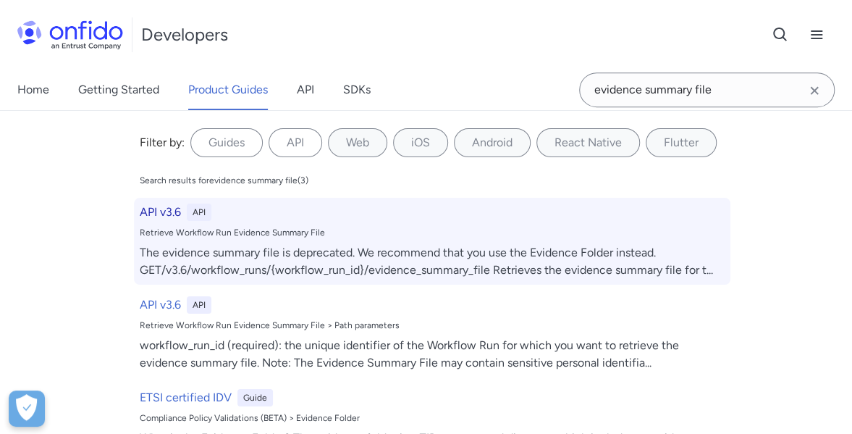
select select "http"
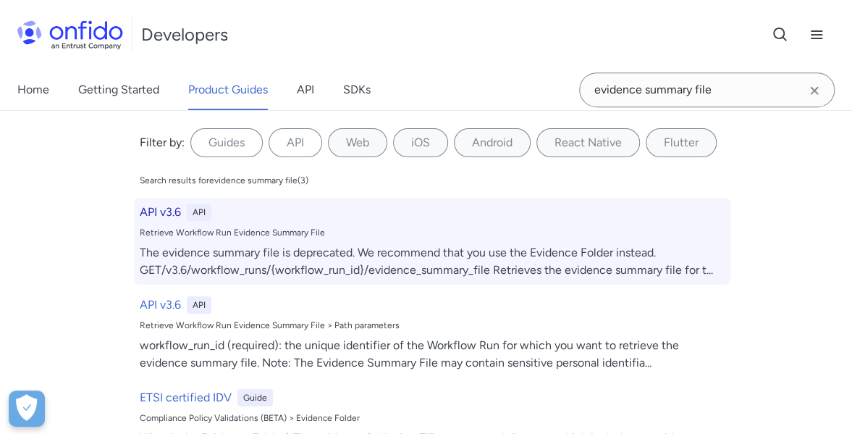
select select "http"
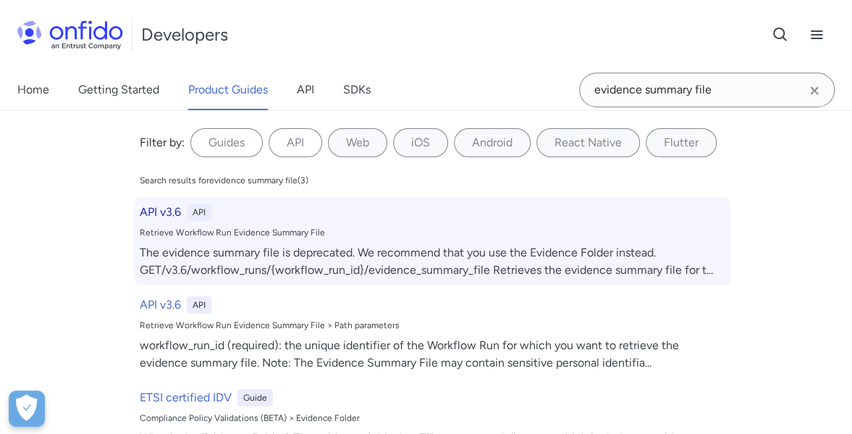
select select "http"
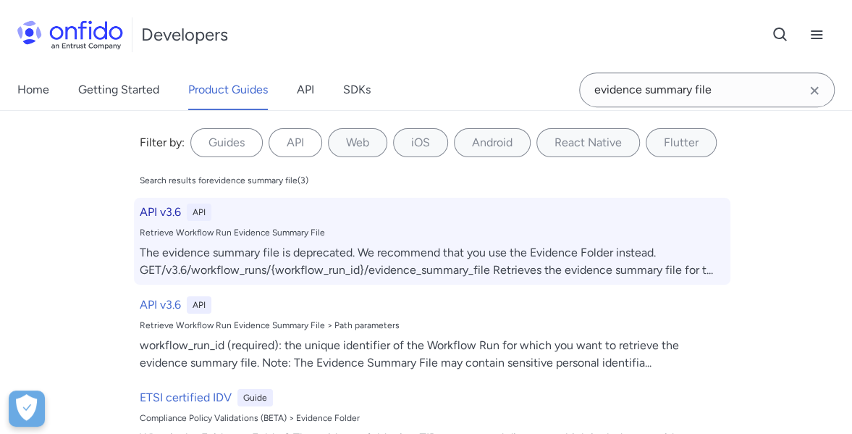
select select "http"
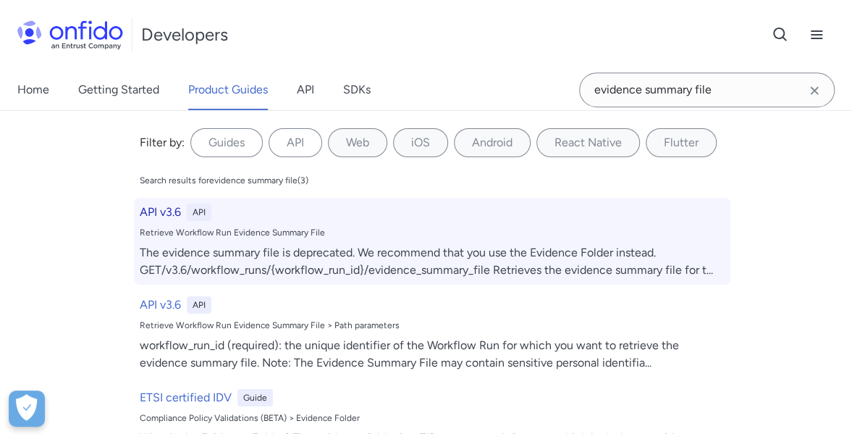
select select "http"
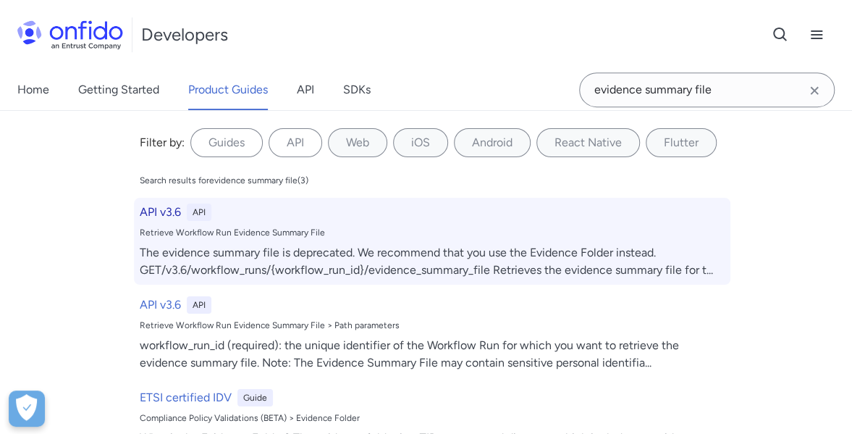
select select "http"
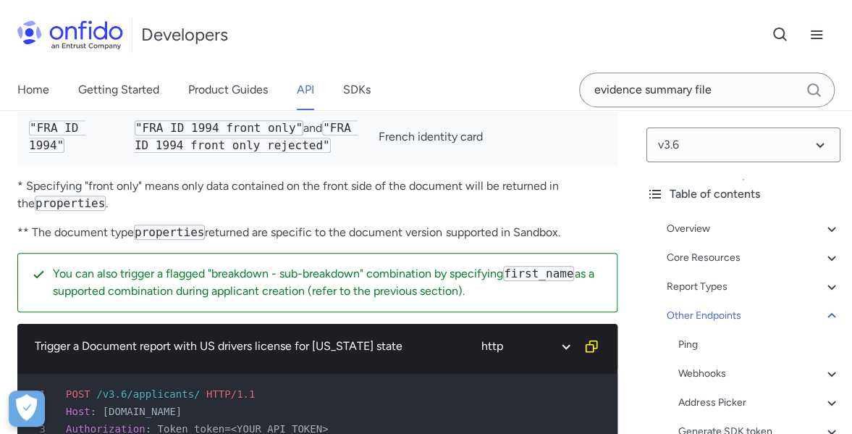
scroll to position [156858, 0]
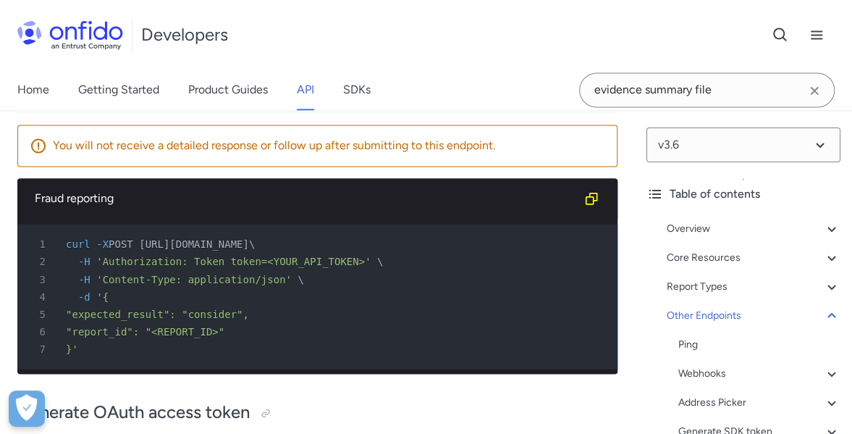
drag, startPoint x: 41, startPoint y: 283, endPoint x: 283, endPoint y: 278, distance: 242.6
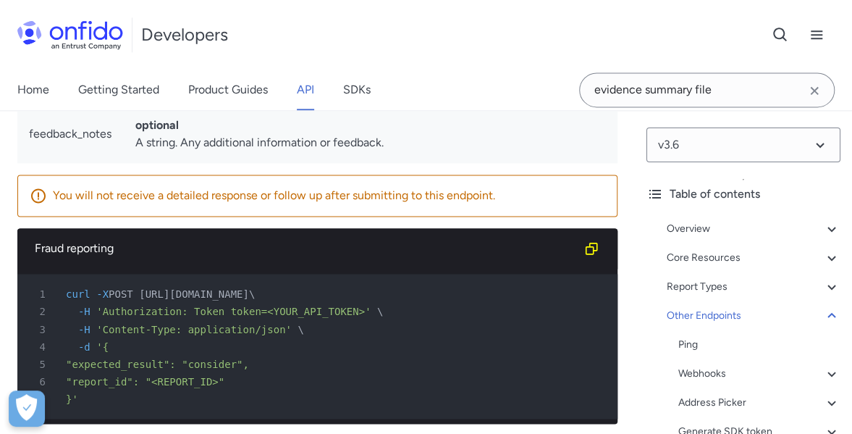
scroll to position [156786, 0]
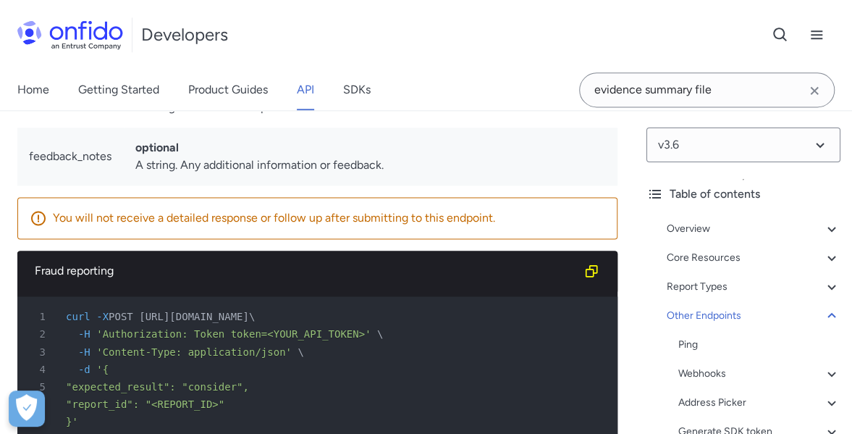
drag, startPoint x: 151, startPoint y: 284, endPoint x: 361, endPoint y: 286, distance: 210.0
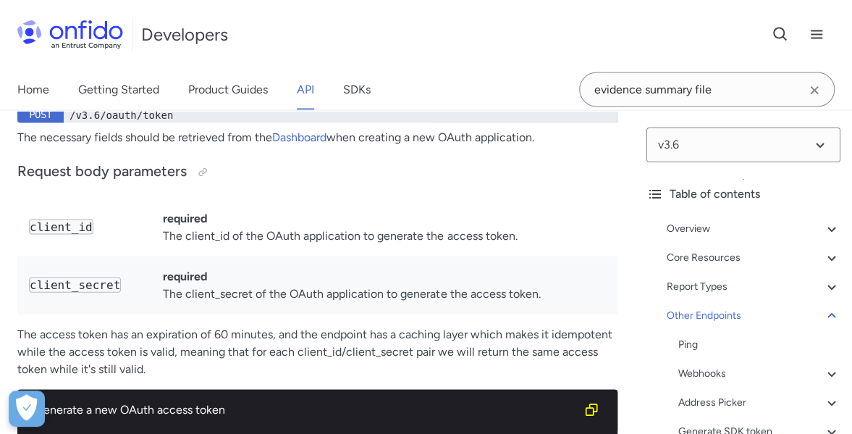
scroll to position [157148, 0]
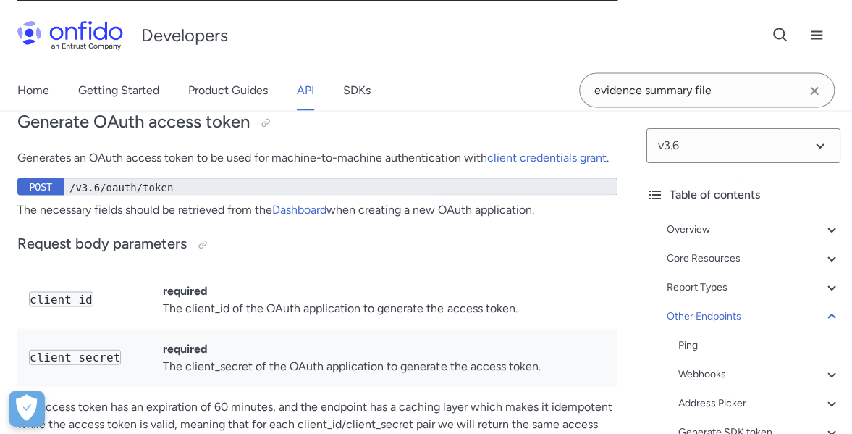
drag, startPoint x: 304, startPoint y: 254, endPoint x: 496, endPoint y: 254, distance: 191.9
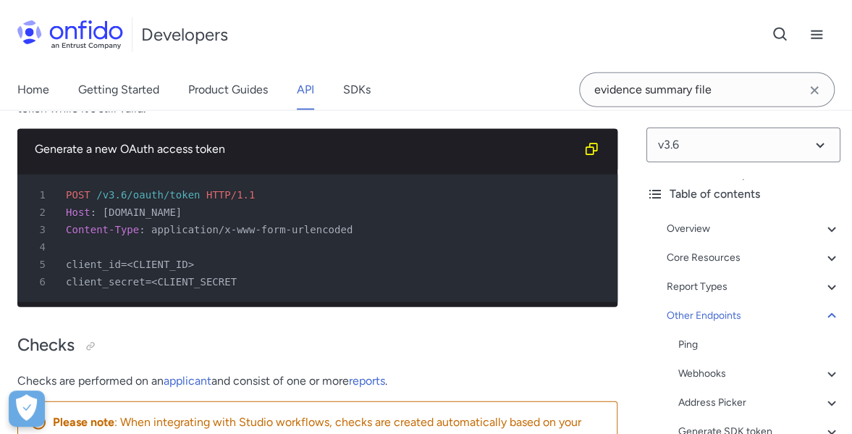
scroll to position [157510, 0]
